Goal: Communication & Community: Answer question/provide support

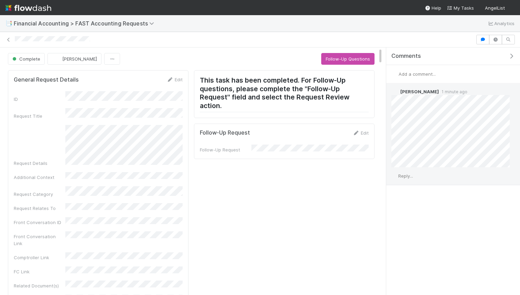
click at [412, 178] on span "Reply..." at bounding box center [405, 176] width 15 height 6
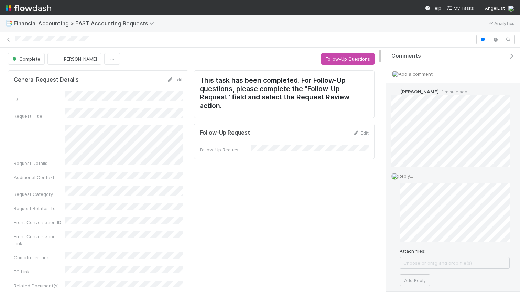
click at [418, 286] on div "Reply... Attach files: Choose or drag and drop file(s) Add Reply" at bounding box center [450, 229] width 129 height 124
click at [420, 277] on button "Add Reply" at bounding box center [415, 280] width 31 height 12
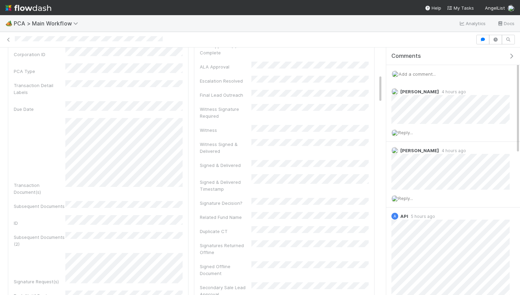
scroll to position [241, 0]
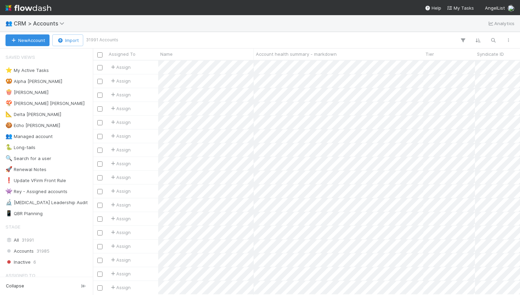
scroll to position [0, 0]
click at [494, 43] on icon "button" at bounding box center [493, 40] width 7 height 6
paste input "caitlin@psymed.ventures"
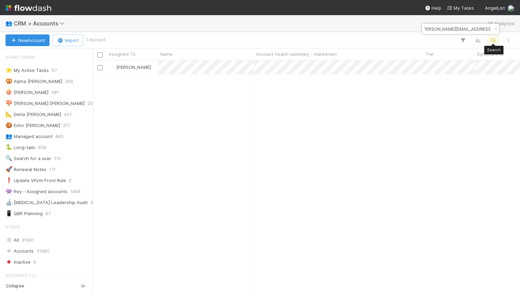
scroll to position [234, 427]
type input "caitlin@psymed.ventures"
